Goal: Find specific page/section: Find specific page/section

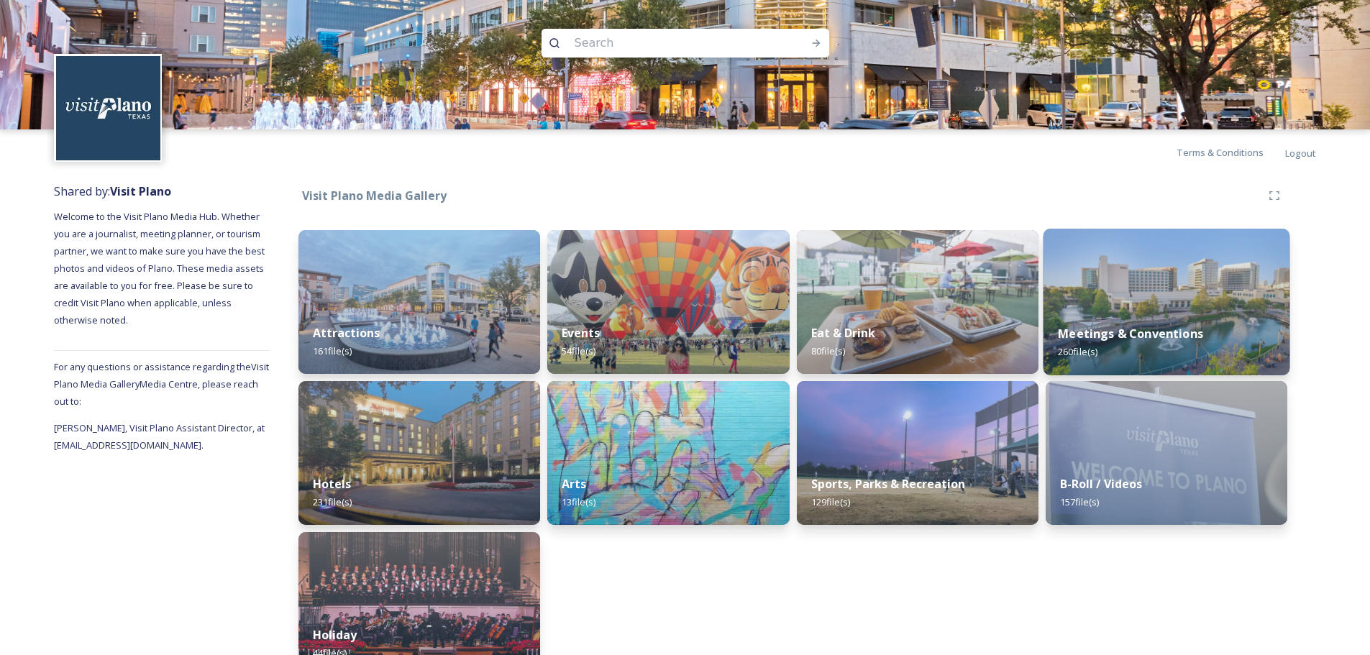
click at [1115, 280] on img at bounding box center [1166, 302] width 247 height 147
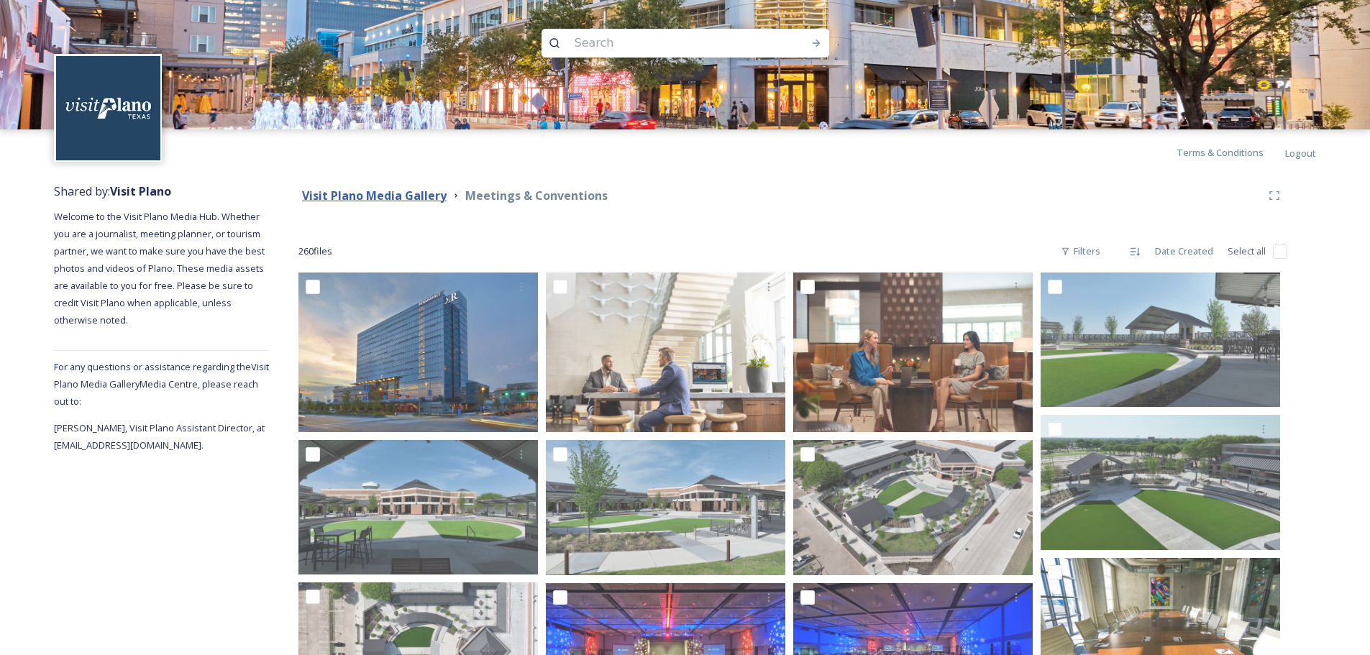
click at [382, 195] on strong "Visit Plano Media Gallery" at bounding box center [374, 196] width 145 height 16
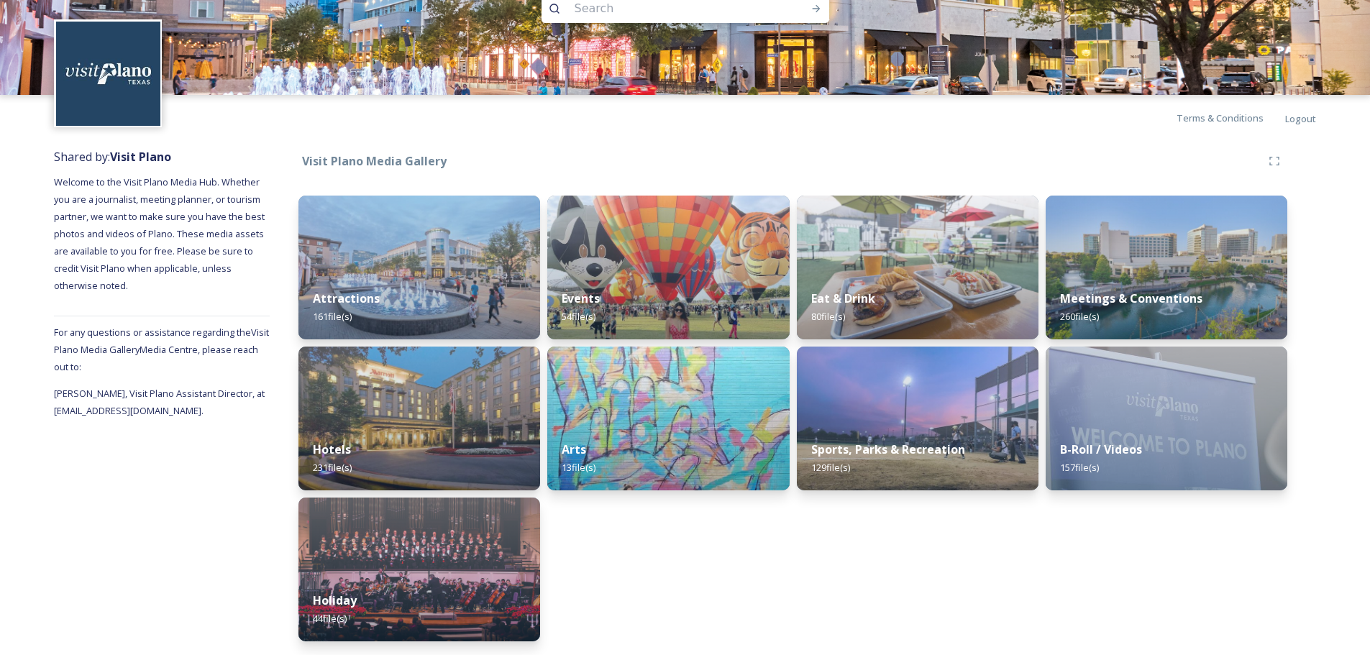
scroll to position [35, 0]
click at [683, 411] on img at bounding box center [668, 418] width 247 height 147
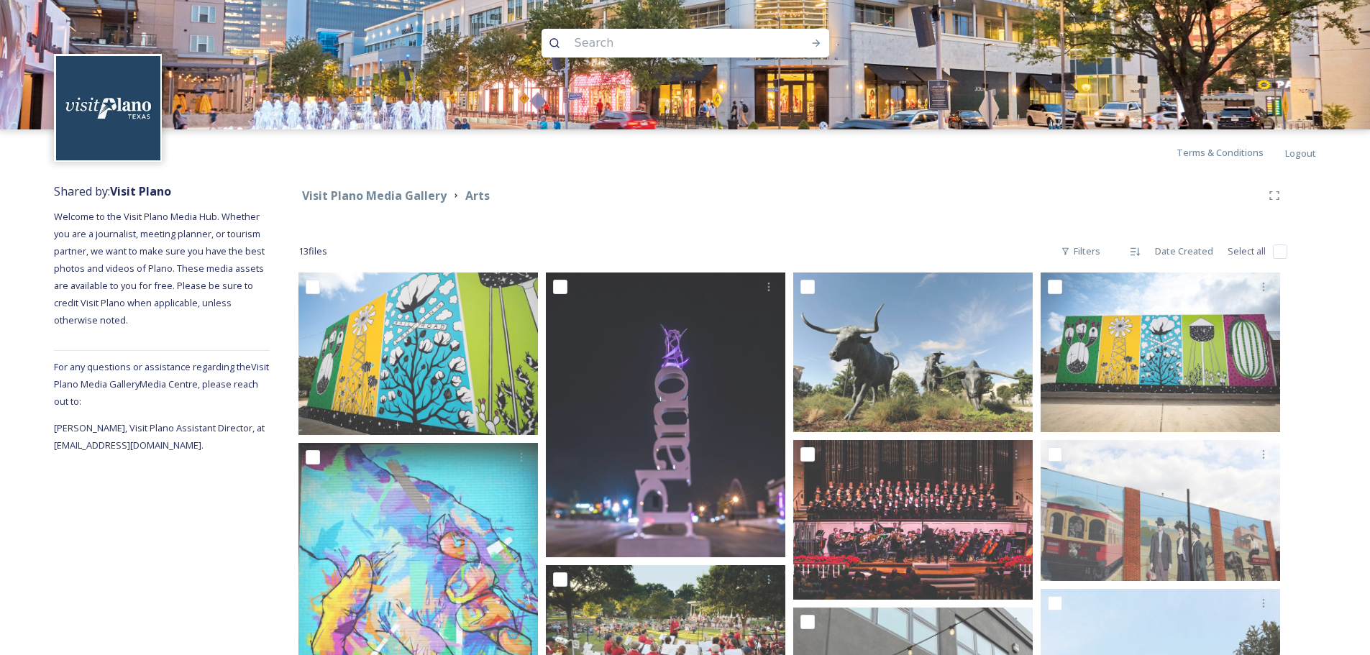
click at [363, 195] on strong "Visit Plano Media Gallery" at bounding box center [374, 196] width 145 height 16
